Goal: Transaction & Acquisition: Purchase product/service

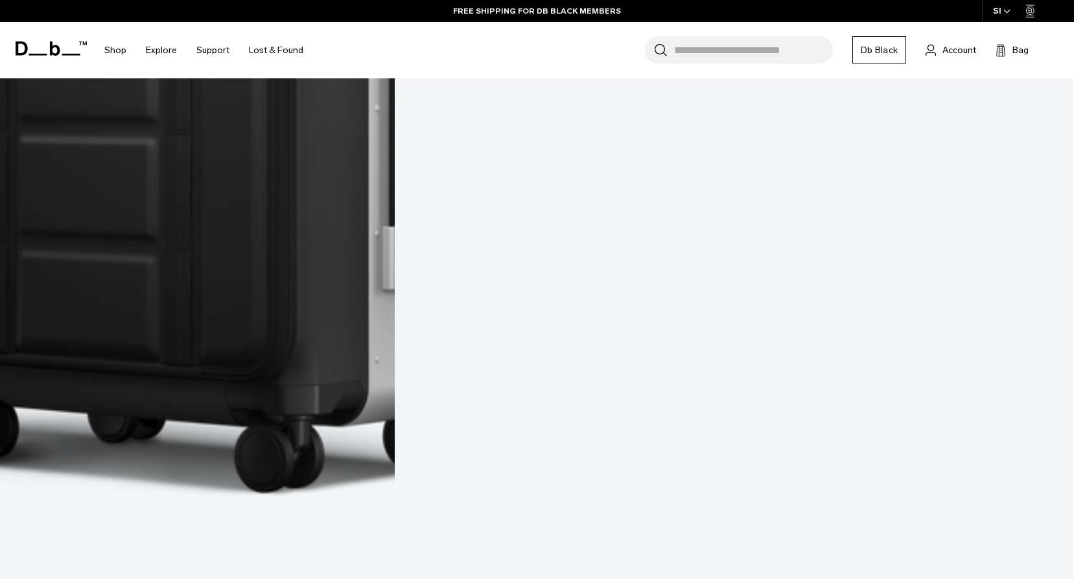
scroll to position [1037, 0]
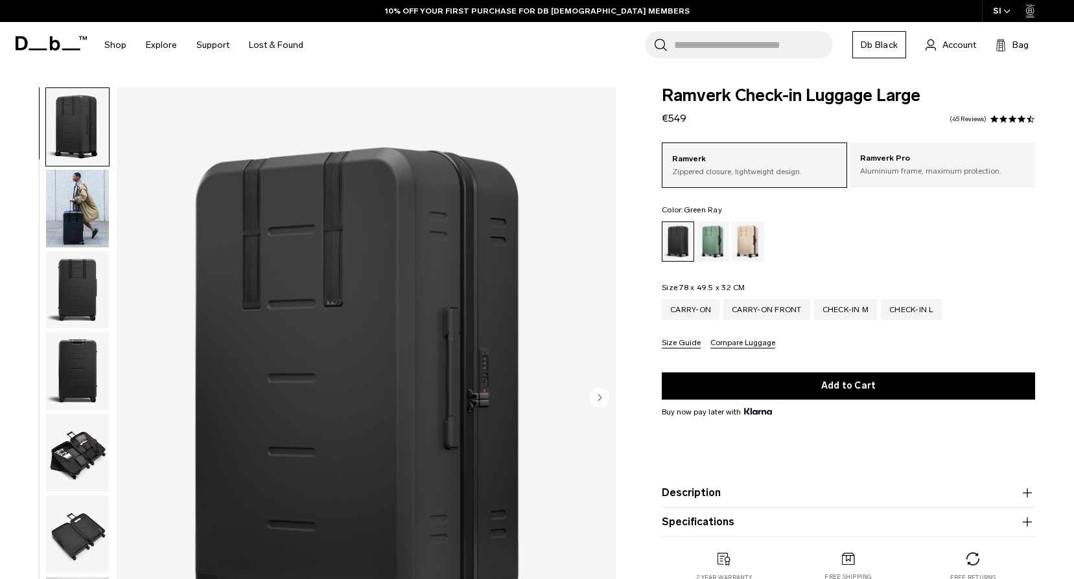
click at [721, 246] on div "Green Ray" at bounding box center [713, 242] width 33 height 40
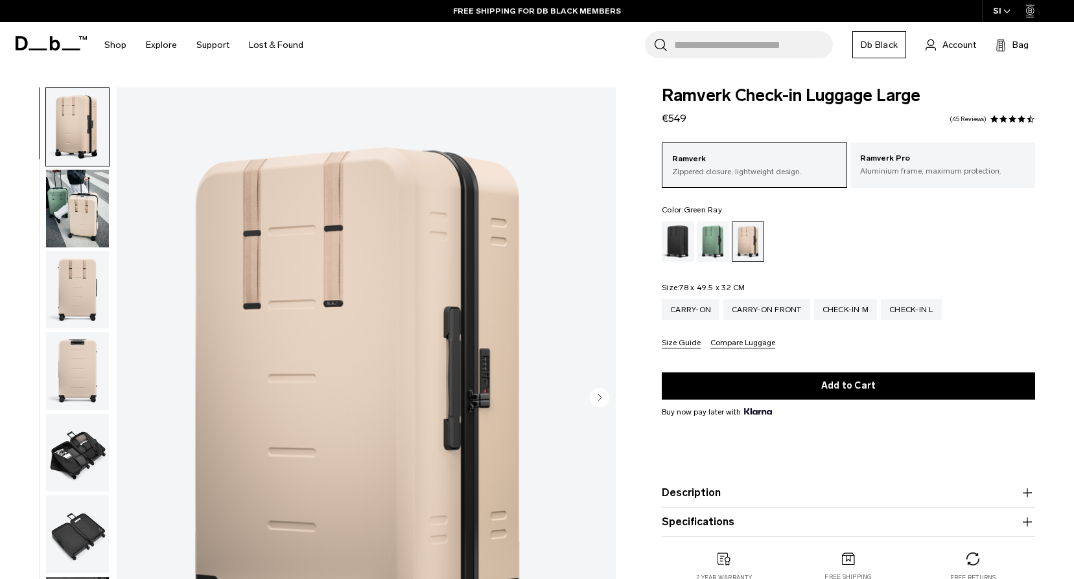
click at [717, 251] on div "Green Ray" at bounding box center [713, 242] width 33 height 40
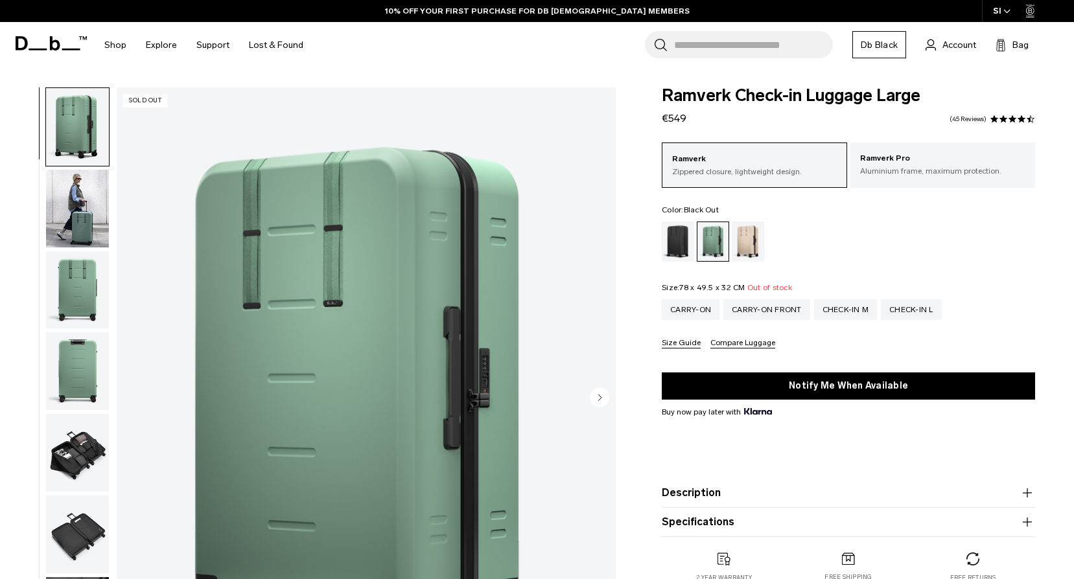
click at [693, 247] on div "Black Out" at bounding box center [678, 242] width 33 height 40
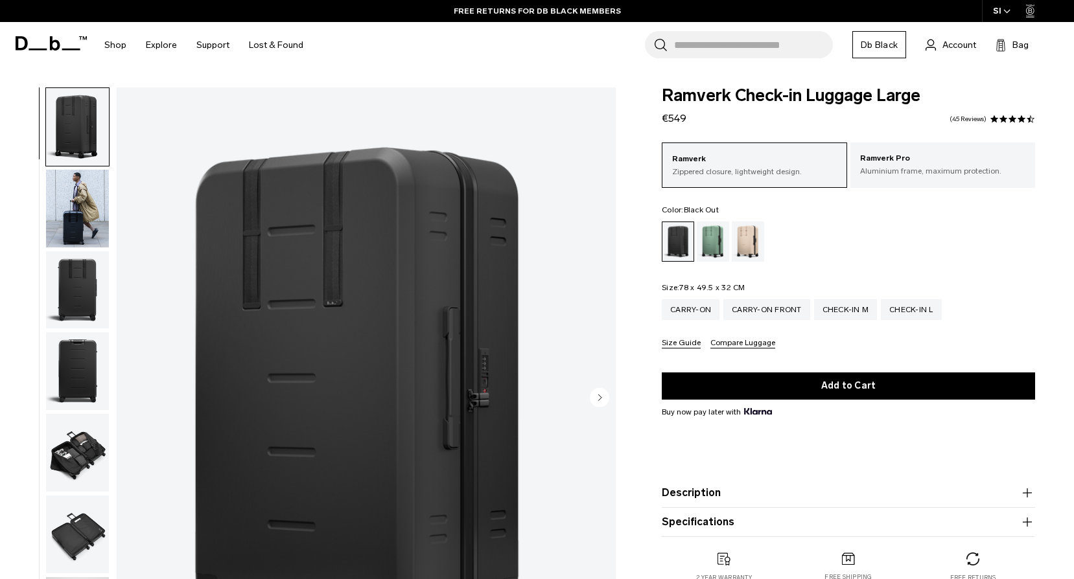
click at [42, 35] on span at bounding box center [51, 43] width 71 height 49
click at [535, 13] on link "LIMITED LIFETIME WARRANTY FOR DB BLACK MEMBERS" at bounding box center [536, 11] width 227 height 12
click at [66, 49] on icon at bounding box center [71, 50] width 18 height 2
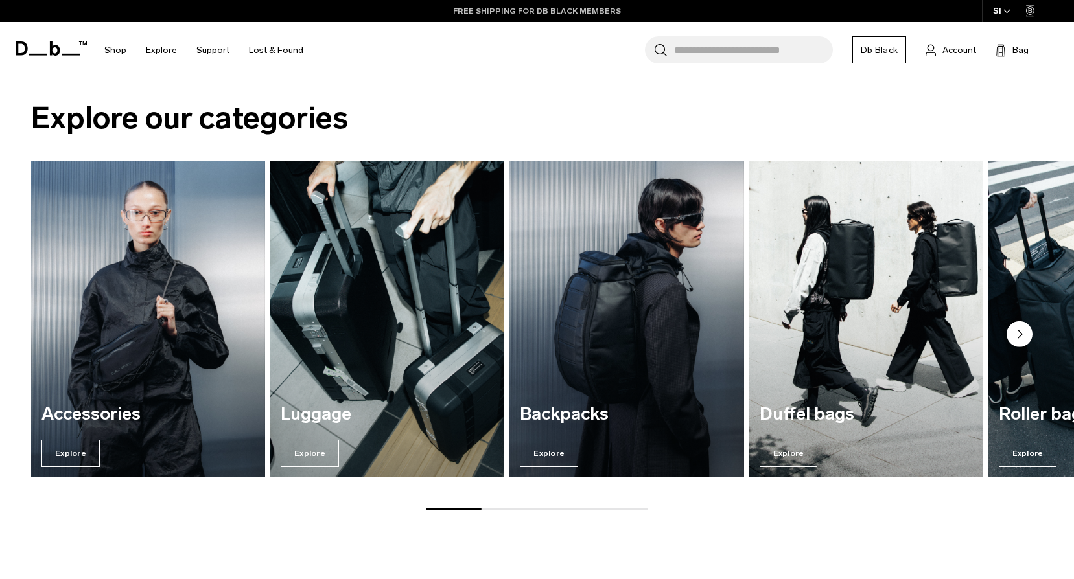
scroll to position [519, 0]
